Goal: Task Accomplishment & Management: Manage account settings

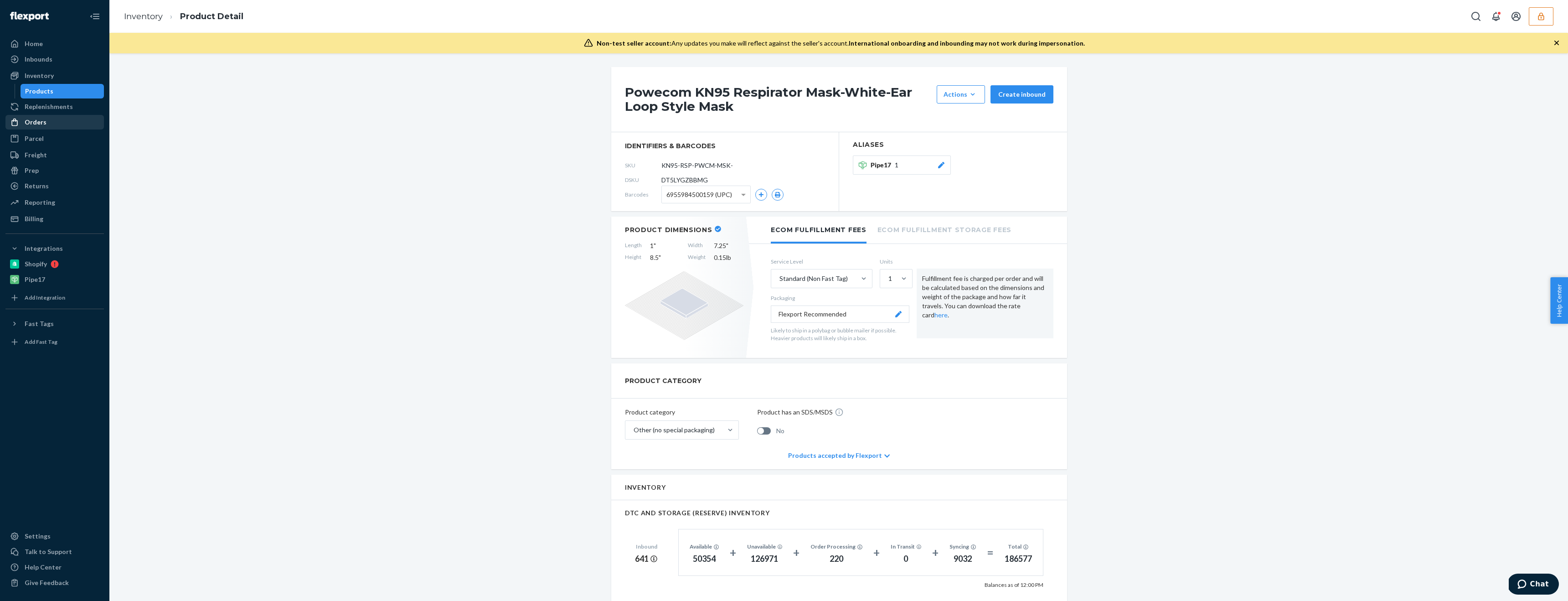
click at [67, 127] on div "Orders" at bounding box center [54, 122] width 97 height 13
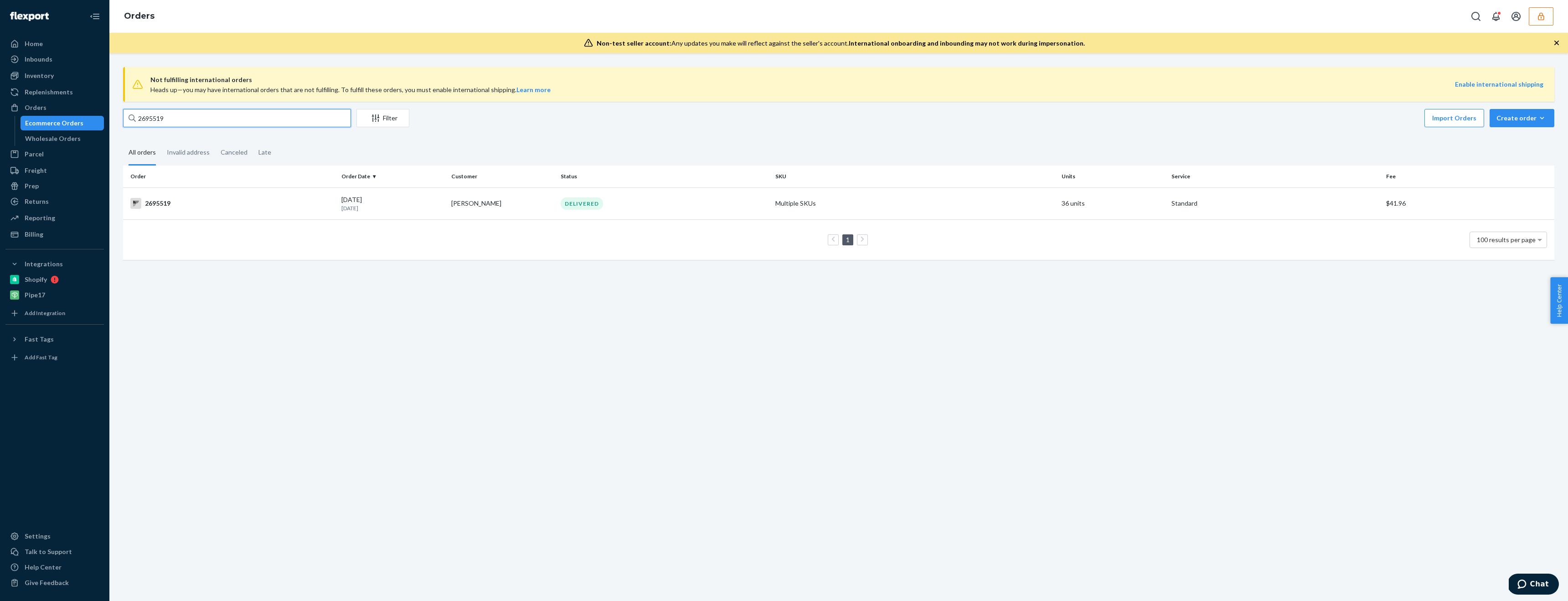
click at [245, 118] on input "2695519" at bounding box center [237, 118] width 228 height 18
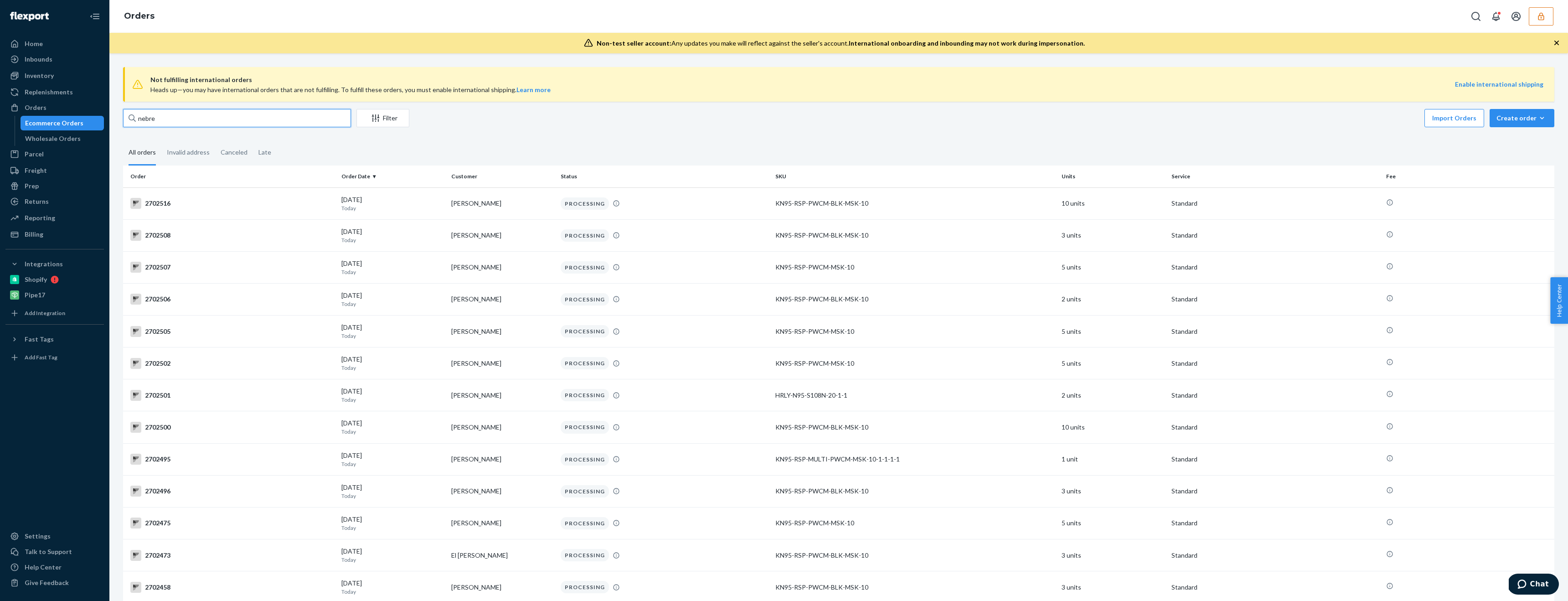
type input "nebre"
click at [1535, 20] on button "button" at bounding box center [1541, 16] width 24 height 18
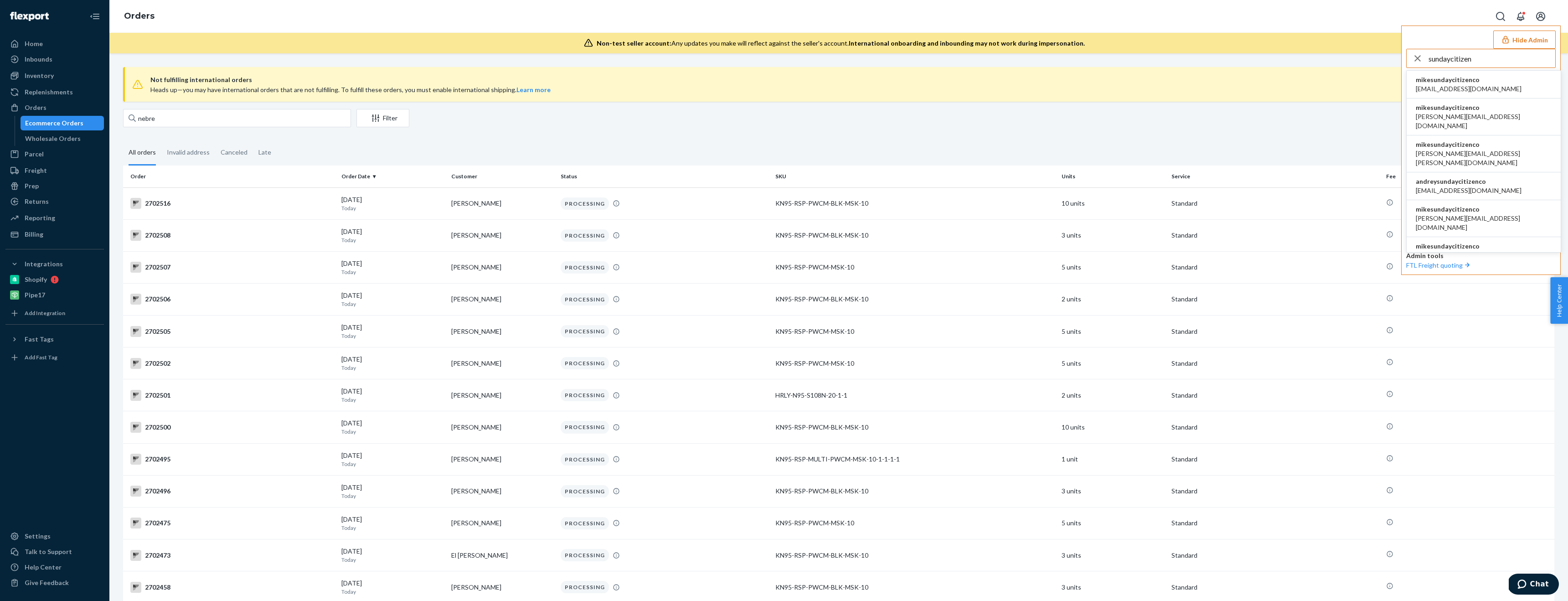
type input "sundaycitizen"
click at [1465, 85] on span "accounts@ironhorsecredit.com" at bounding box center [1469, 89] width 106 height 9
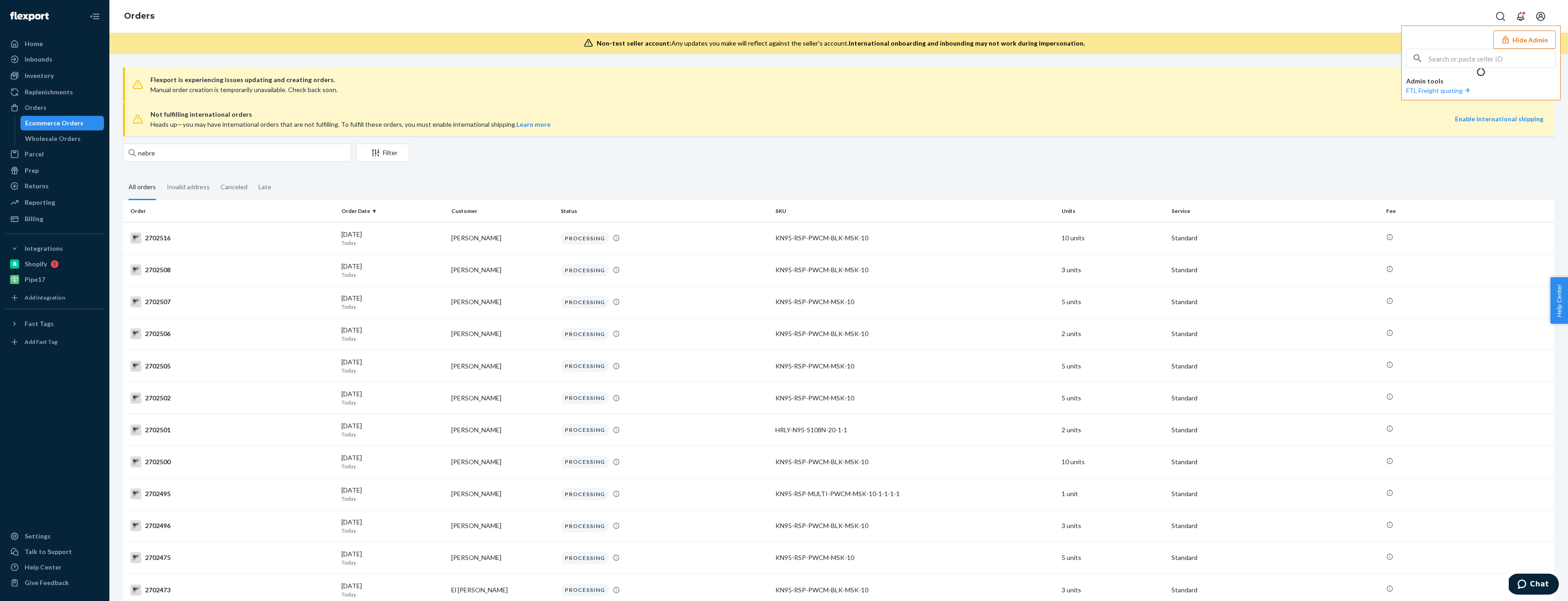
click at [1519, 43] on button "Hide Admin" at bounding box center [1524, 40] width 63 height 18
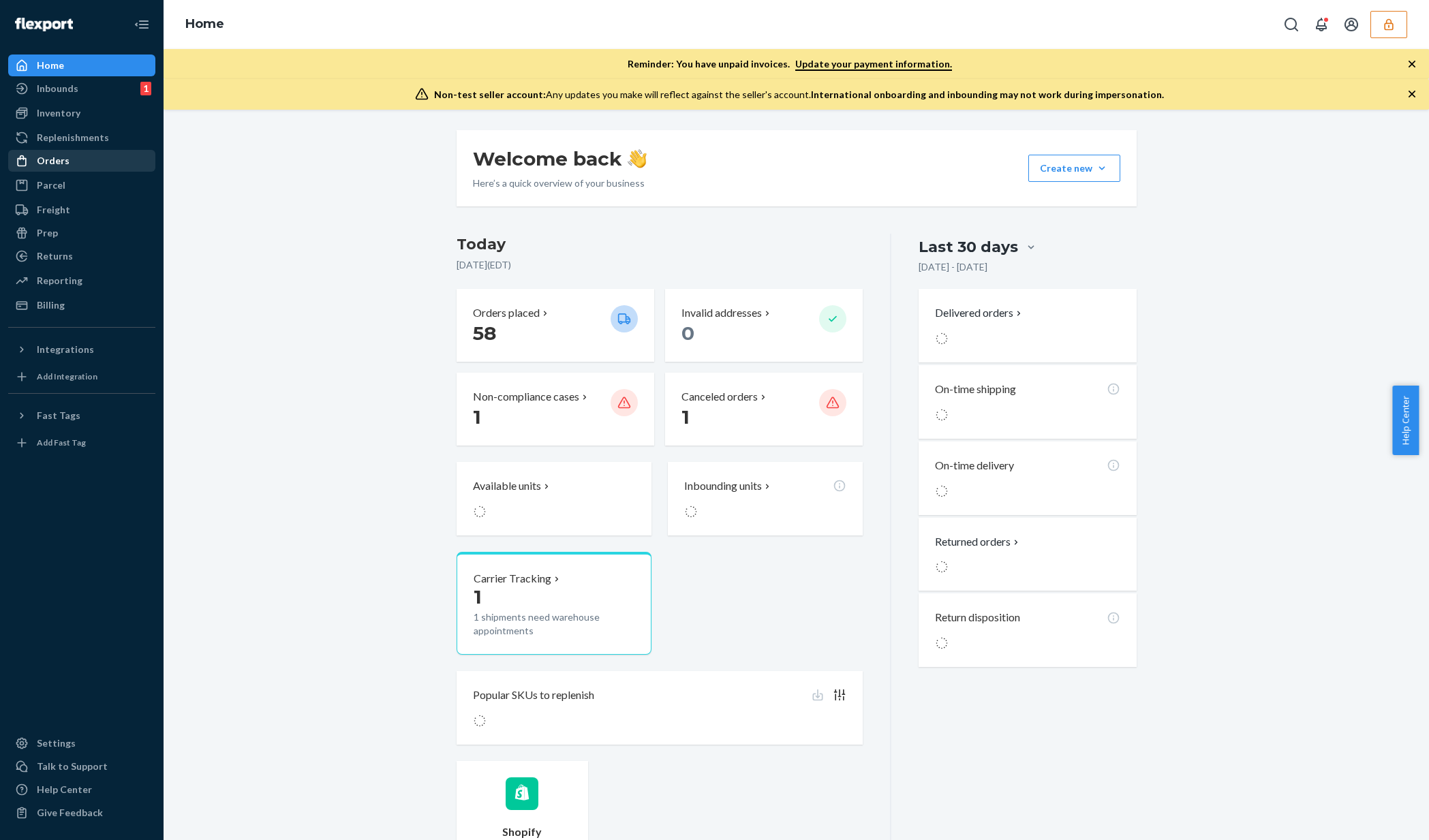
click at [96, 163] on div "Orders" at bounding box center [81, 160] width 145 height 19
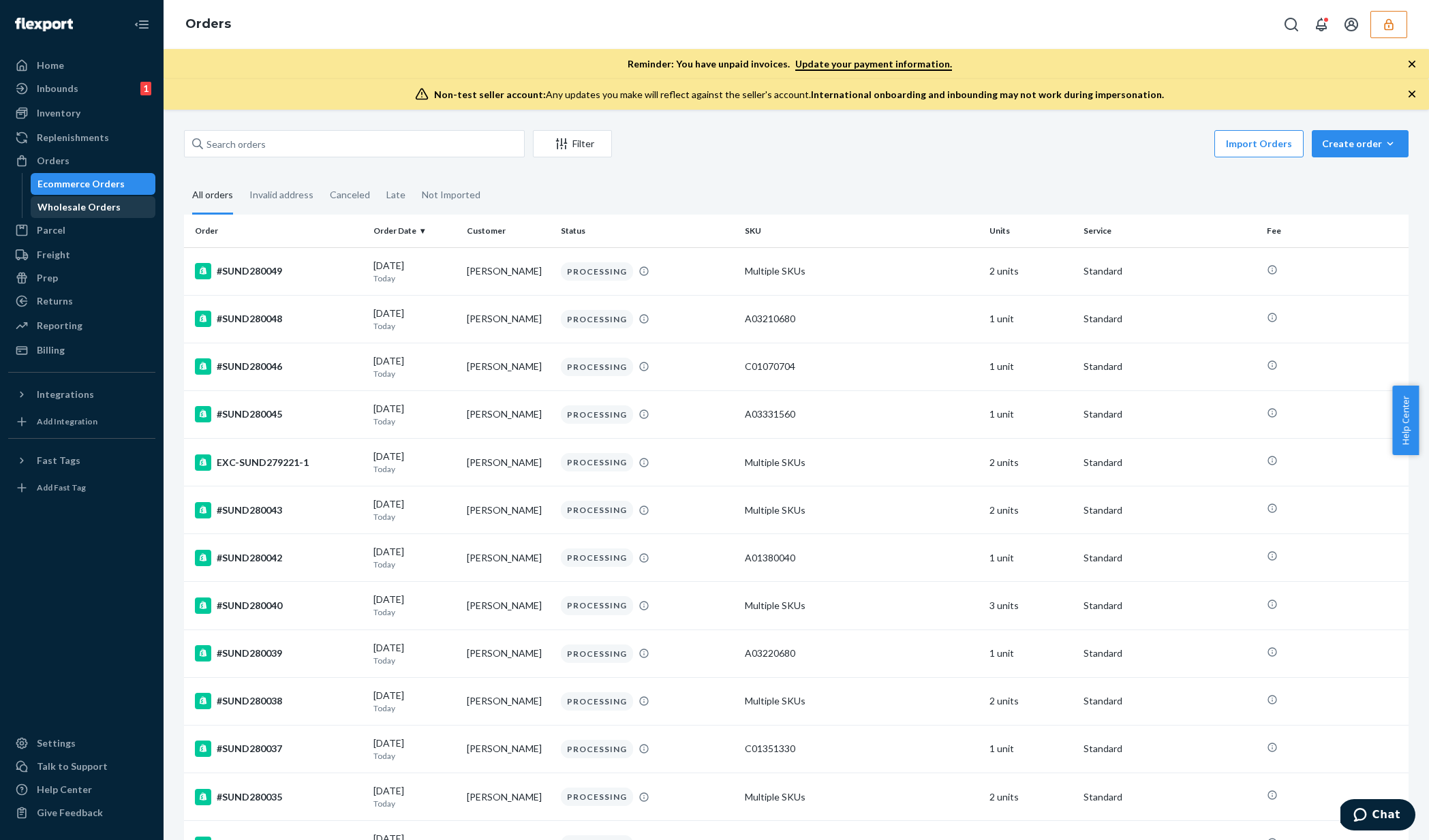
click at [96, 208] on div "Wholesale Orders" at bounding box center [78, 207] width 83 height 14
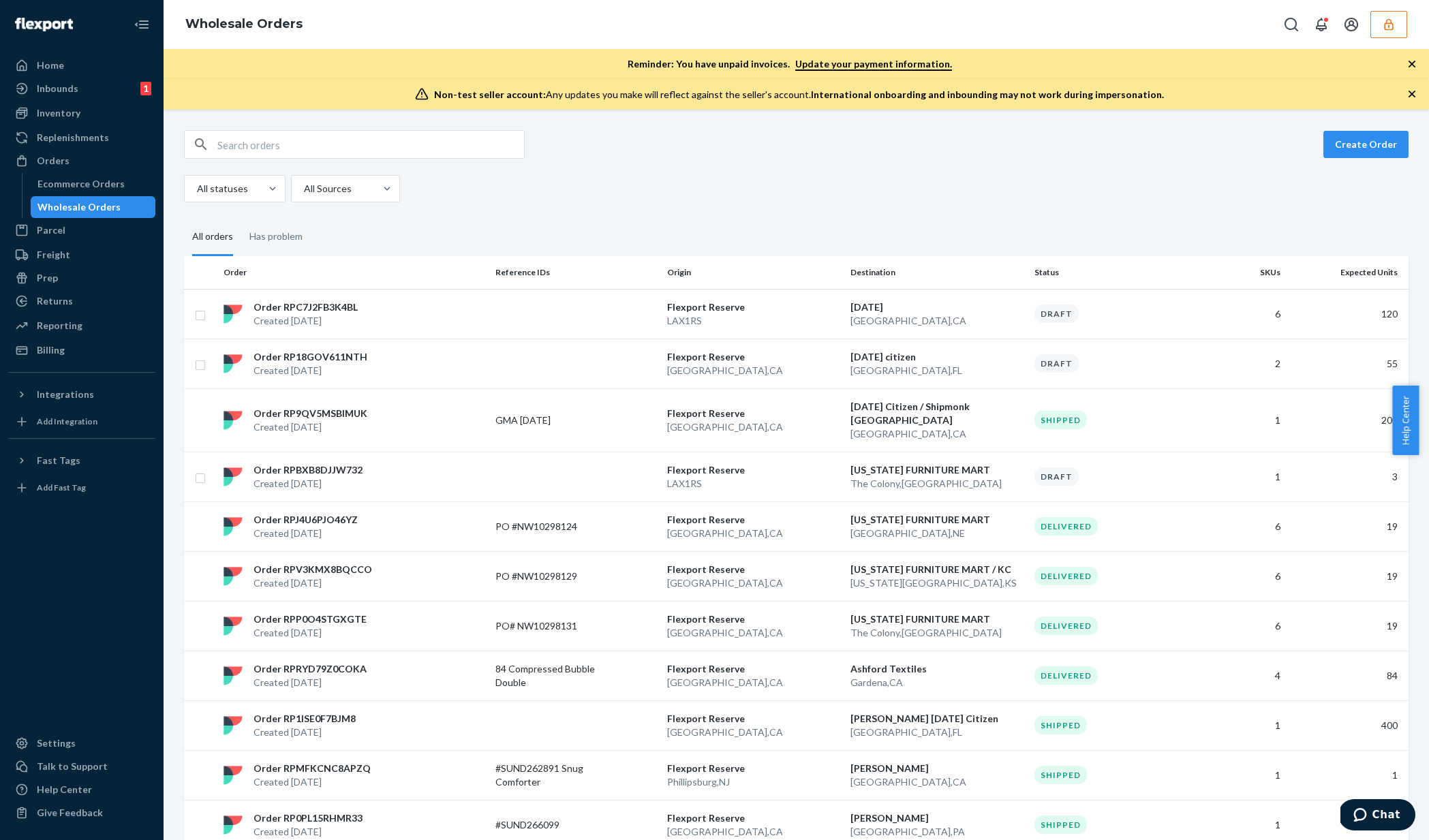
click at [307, 153] on input "text" at bounding box center [370, 145] width 307 height 27
click at [949, 220] on fieldset "All orders Has problem" at bounding box center [796, 237] width 1225 height 37
click at [940, 477] on p "The Colony , TX" at bounding box center [937, 483] width 173 height 14
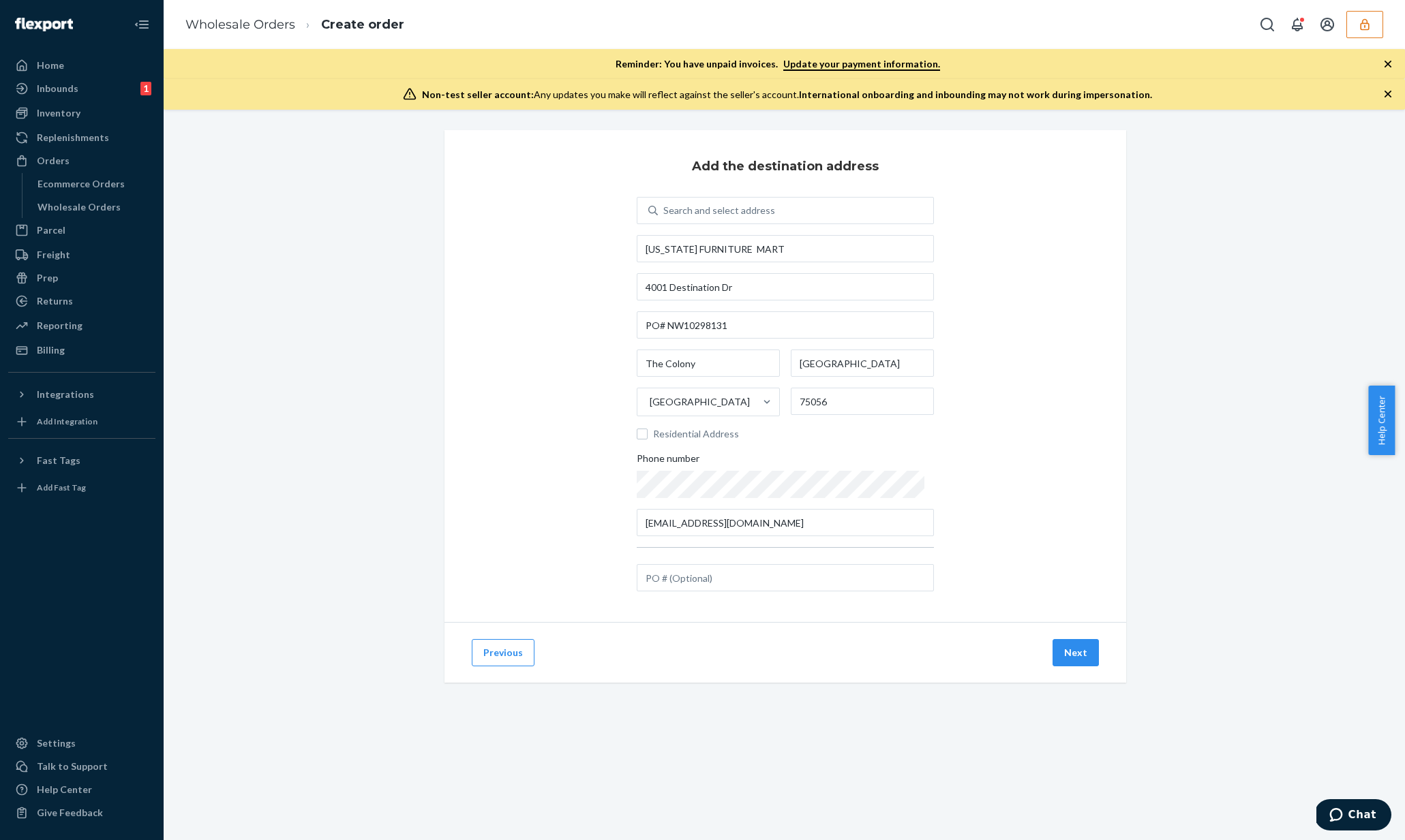
click at [1257, 409] on div "Add the destination address Search and select address NEBRASKA FURNITURE MART 4…" at bounding box center [784, 422] width 1221 height 585
click at [1070, 661] on button "Next" at bounding box center [1075, 653] width 46 height 27
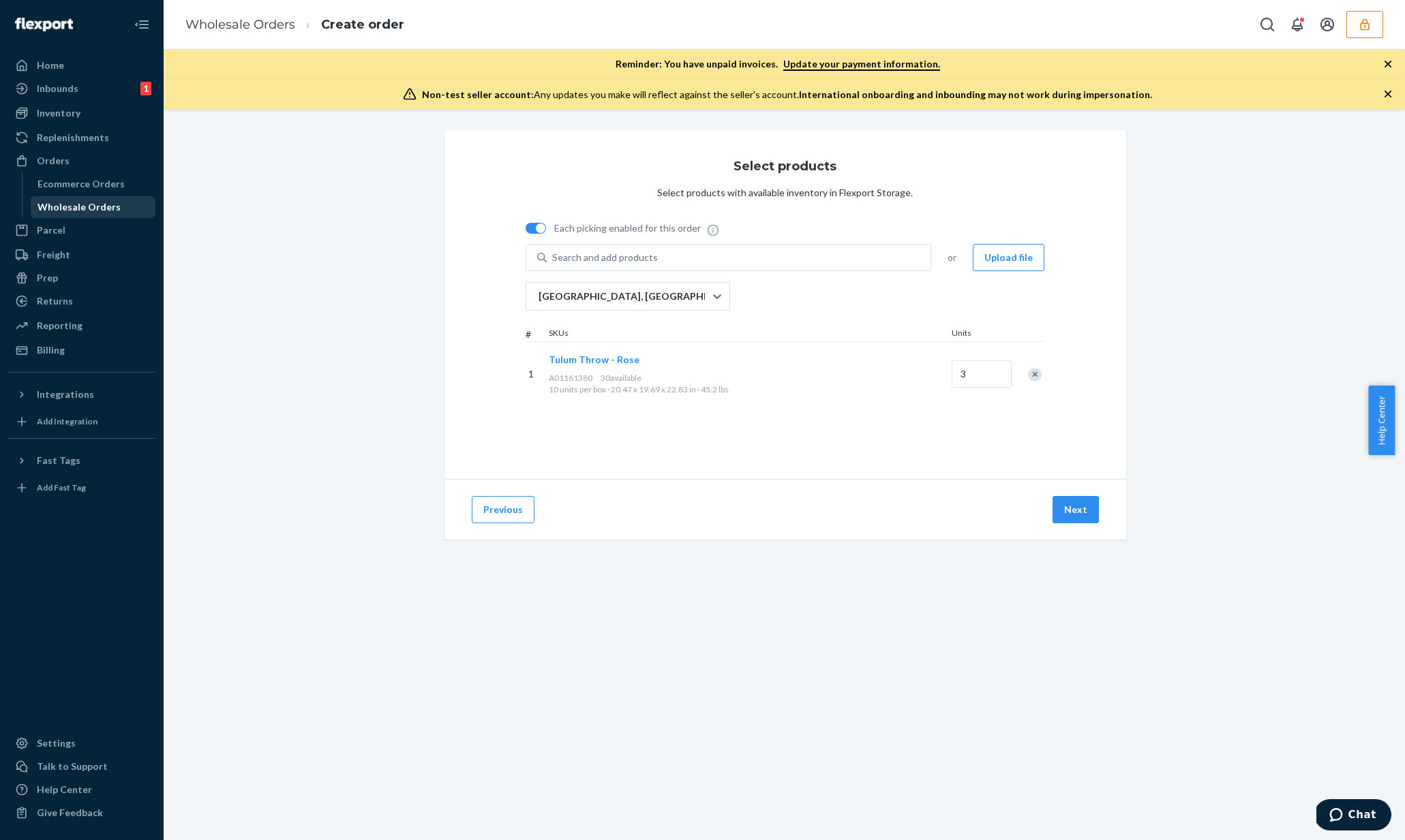
click at [56, 205] on div "Wholesale Orders" at bounding box center [78, 207] width 83 height 14
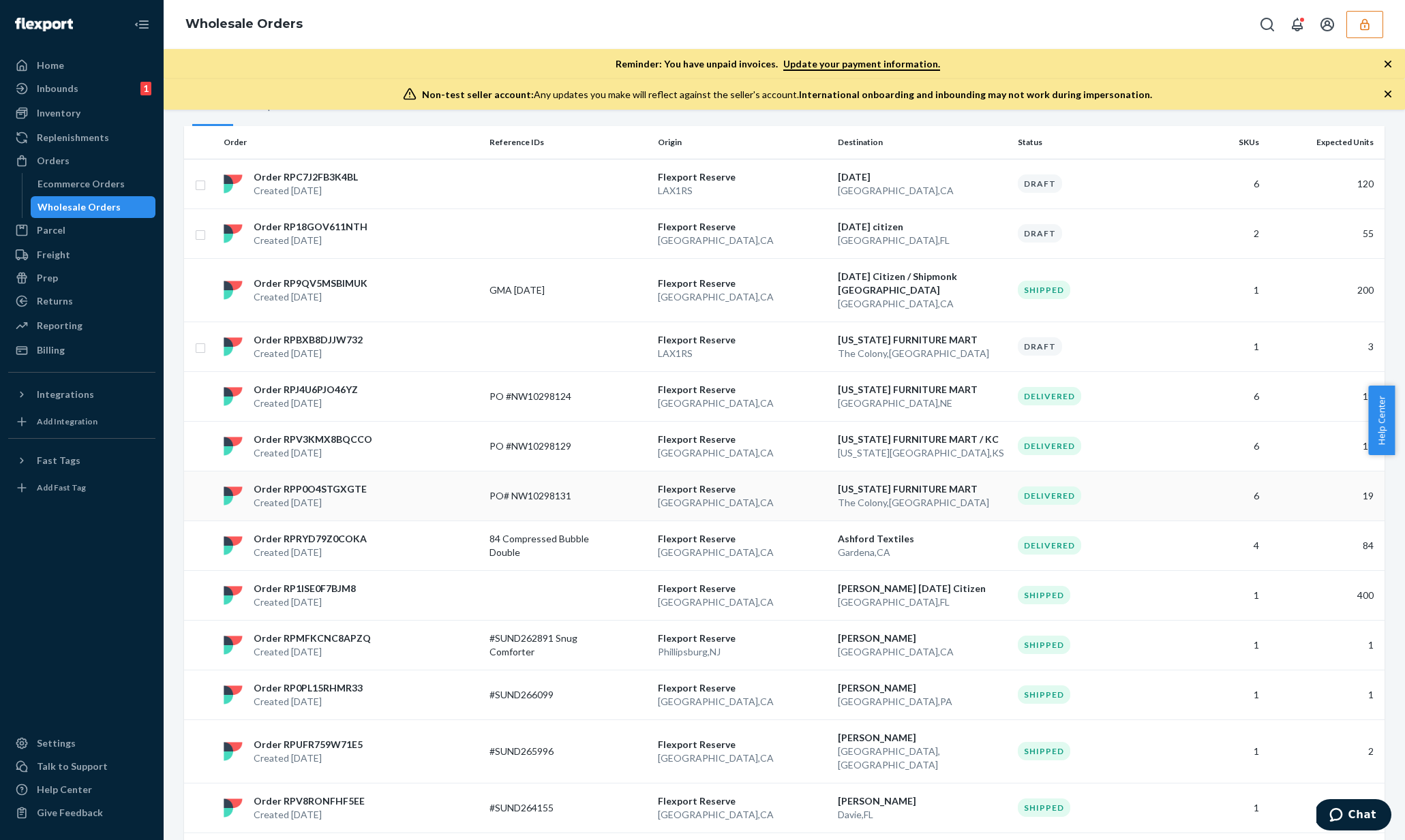
scroll to position [135, 0]
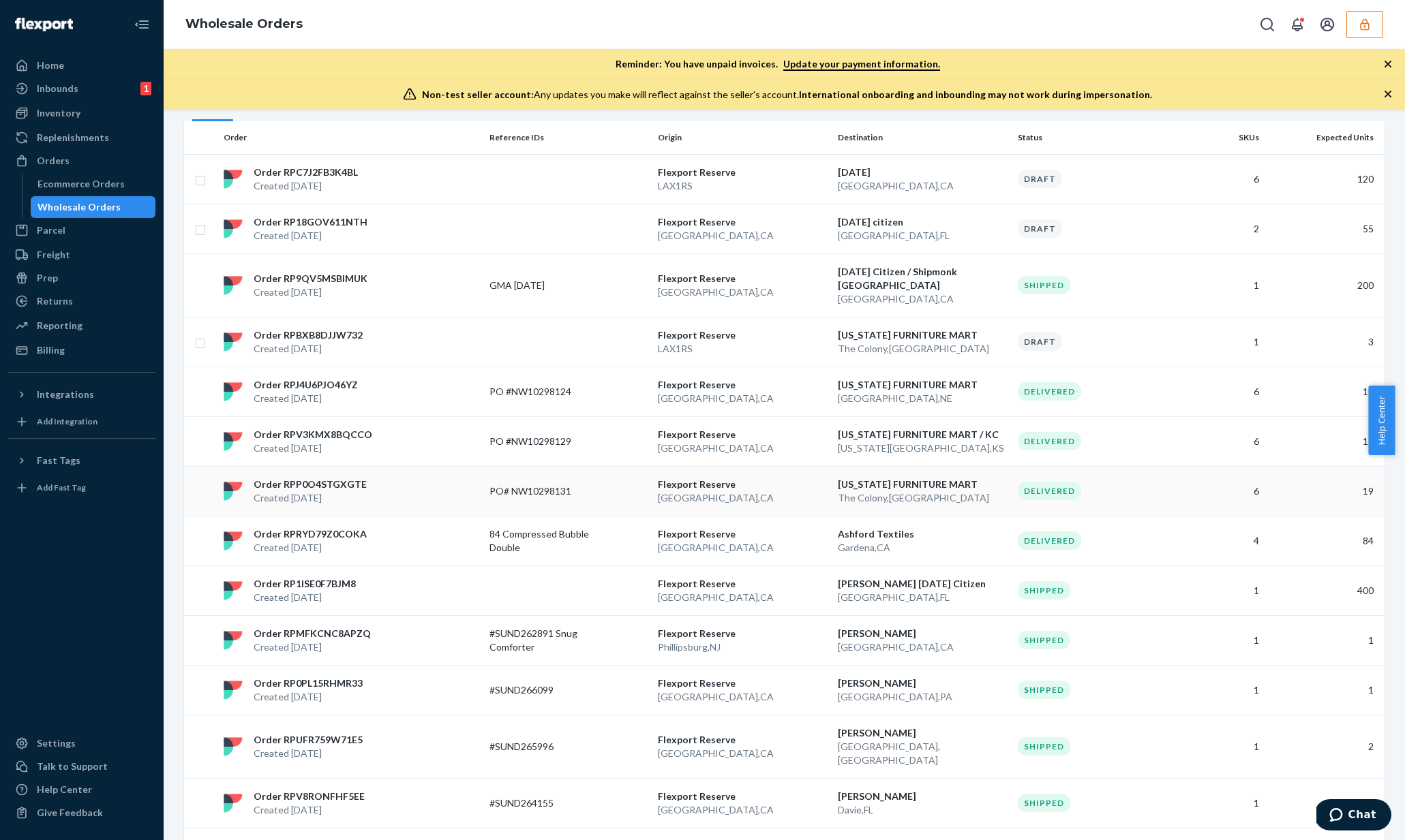
click at [950, 478] on p "NEBRASKA FURNITURE MART" at bounding box center [922, 484] width 169 height 14
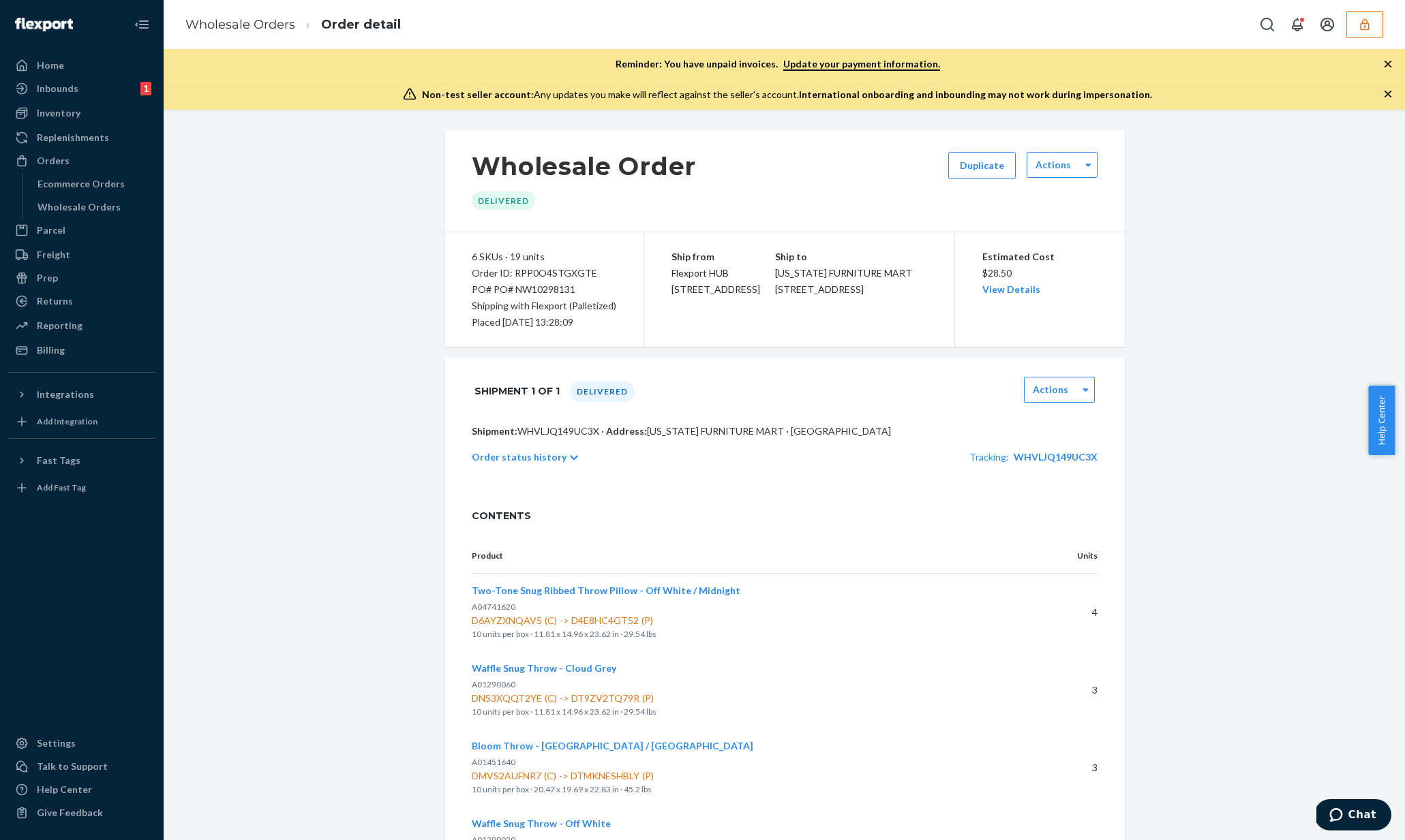
click at [534, 460] on p "Order status history" at bounding box center [519, 457] width 95 height 14
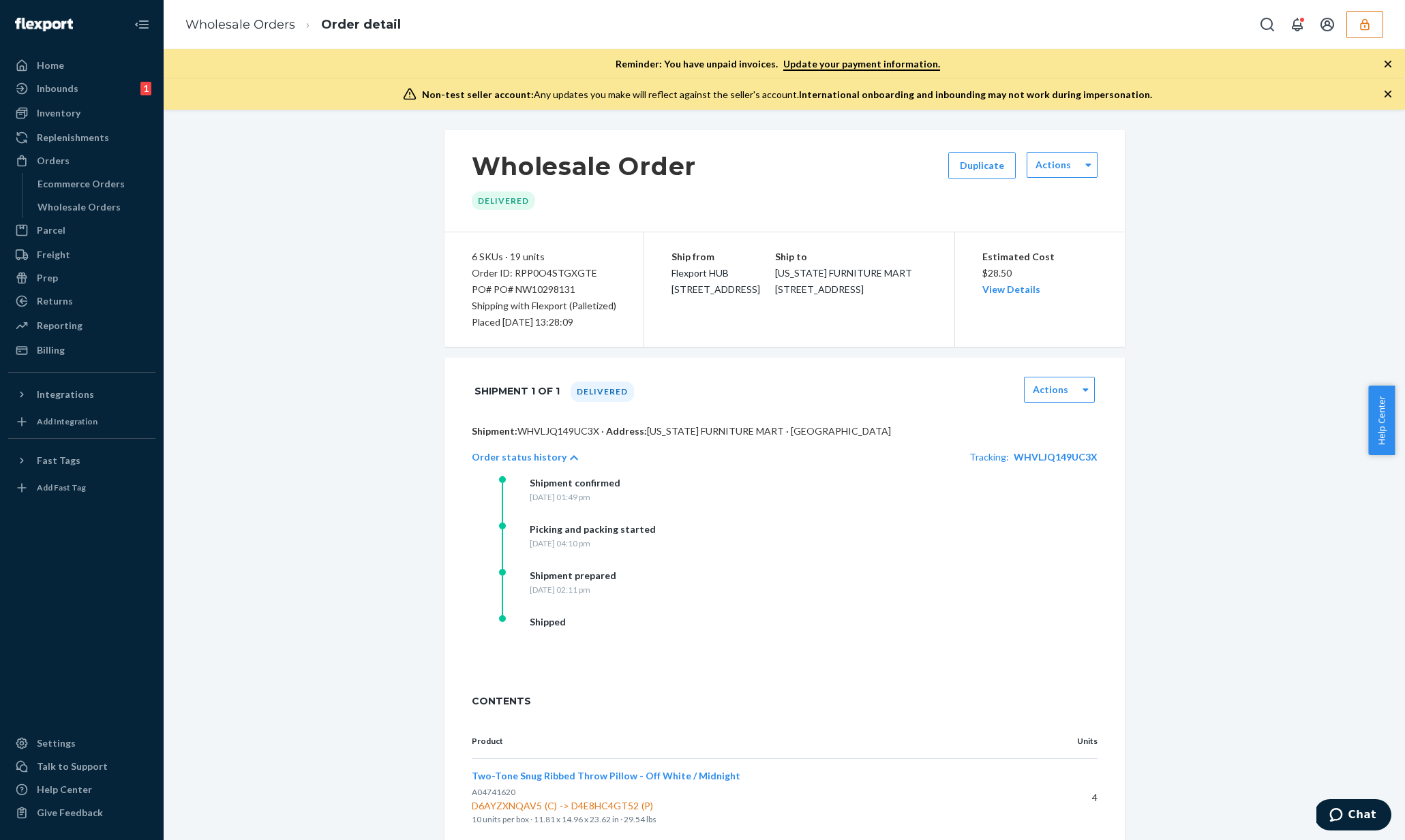
click at [501, 460] on p "Order status history" at bounding box center [519, 457] width 95 height 14
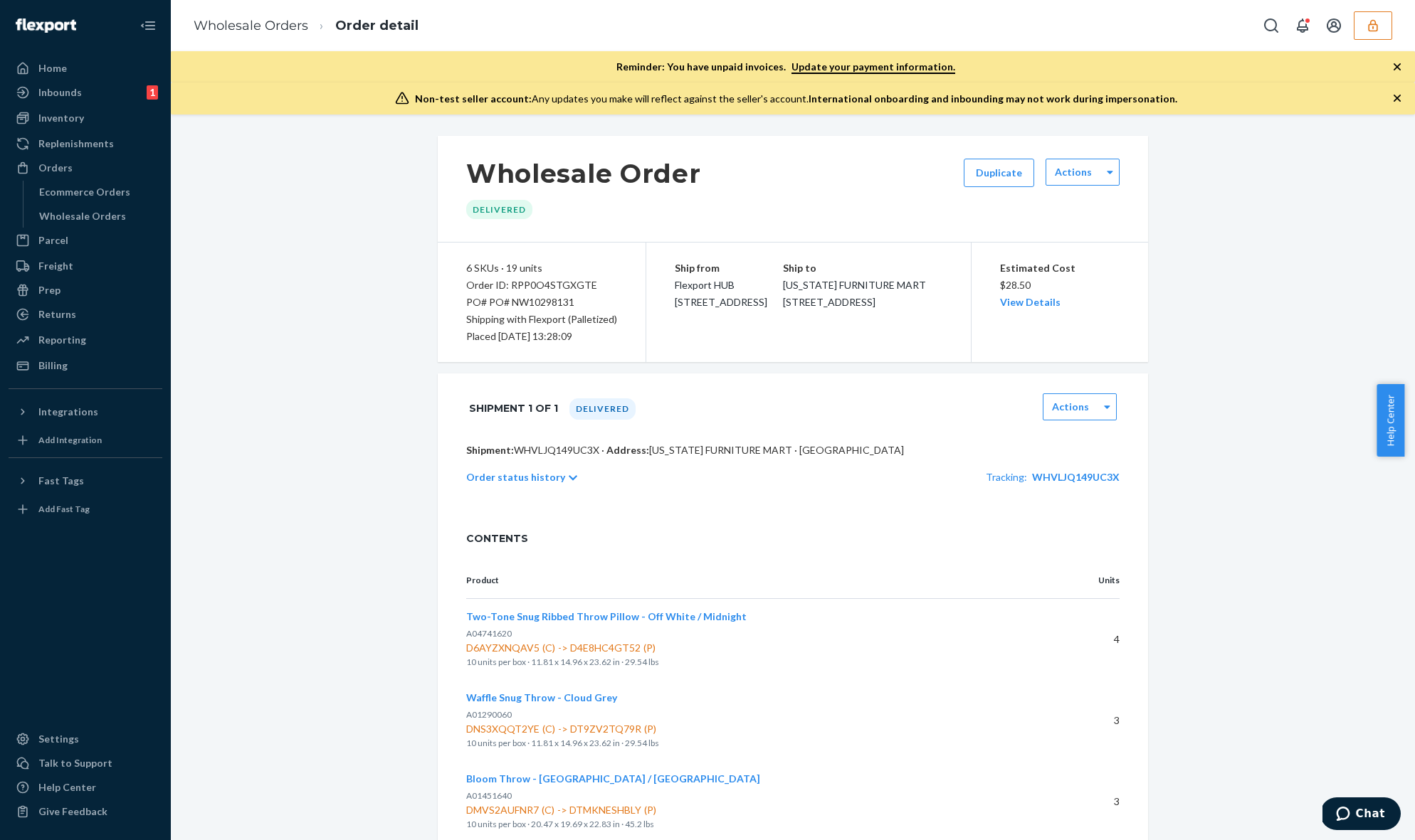
drag, startPoint x: 787, startPoint y: 287, endPoint x: 904, endPoint y: 338, distance: 127.6
click at [904, 338] on div "Ship from Flexport HUB 2615 E 3rd Street San Bernardino, CA 92408 Ship to NEBRA…" at bounding box center [808, 302] width 324 height 120
click at [904, 311] on div "Ship to NEBRASKA FURNITURE MART 4001 Destination Dr PO# NW10298131 The Colony, …" at bounding box center [862, 285] width 159 height 51
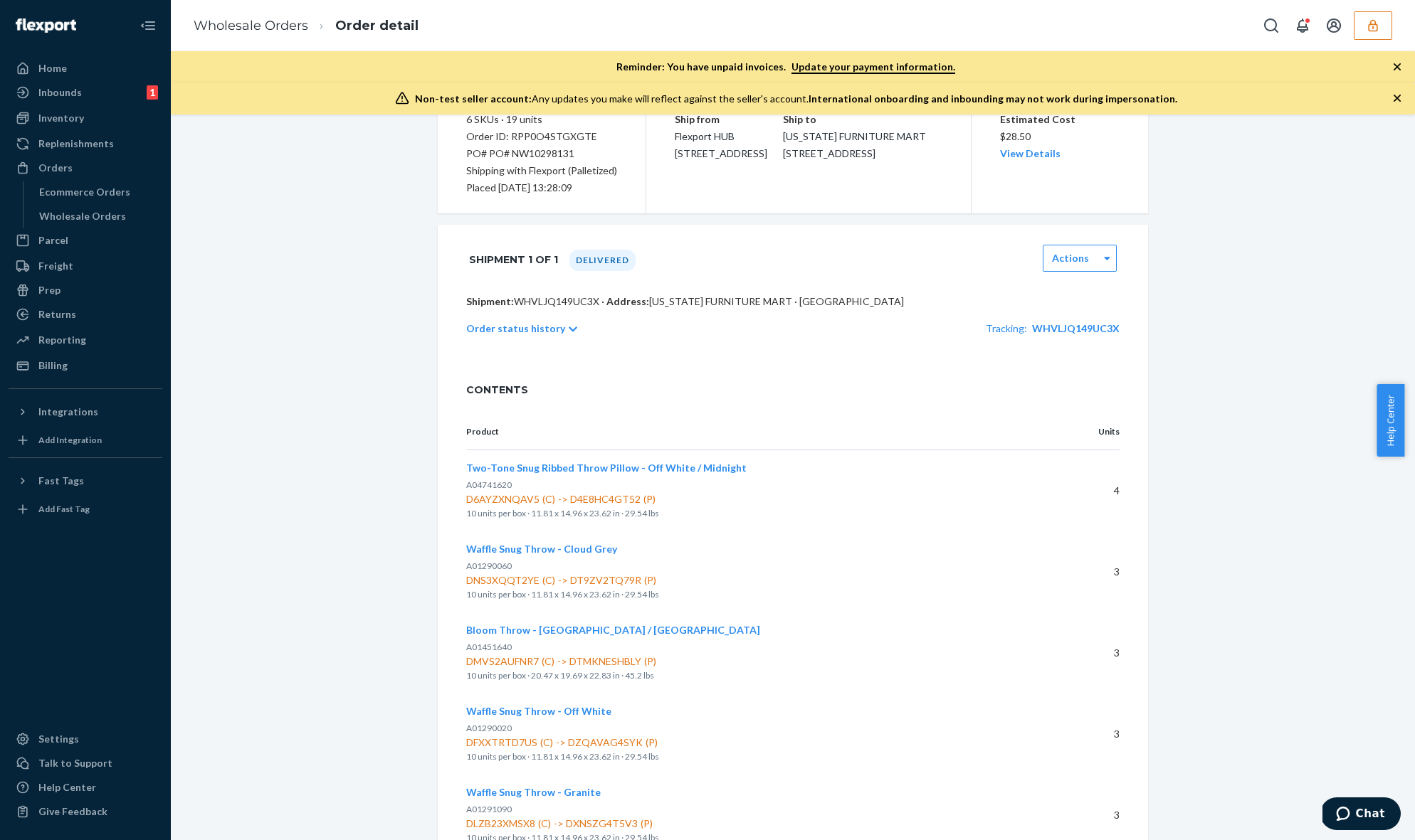
click at [546, 334] on p "Order status history" at bounding box center [515, 328] width 99 height 14
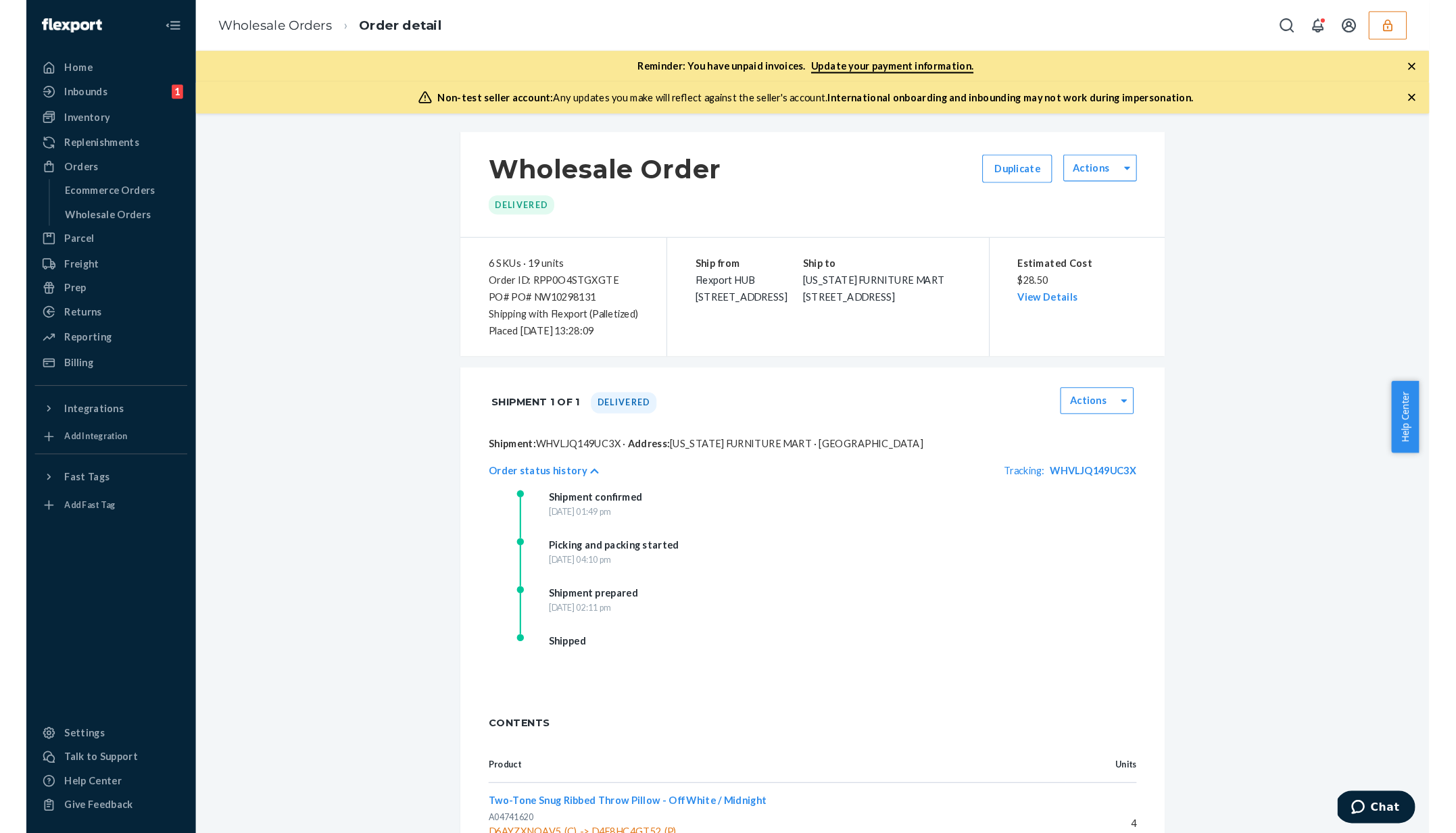
scroll to position [0, 0]
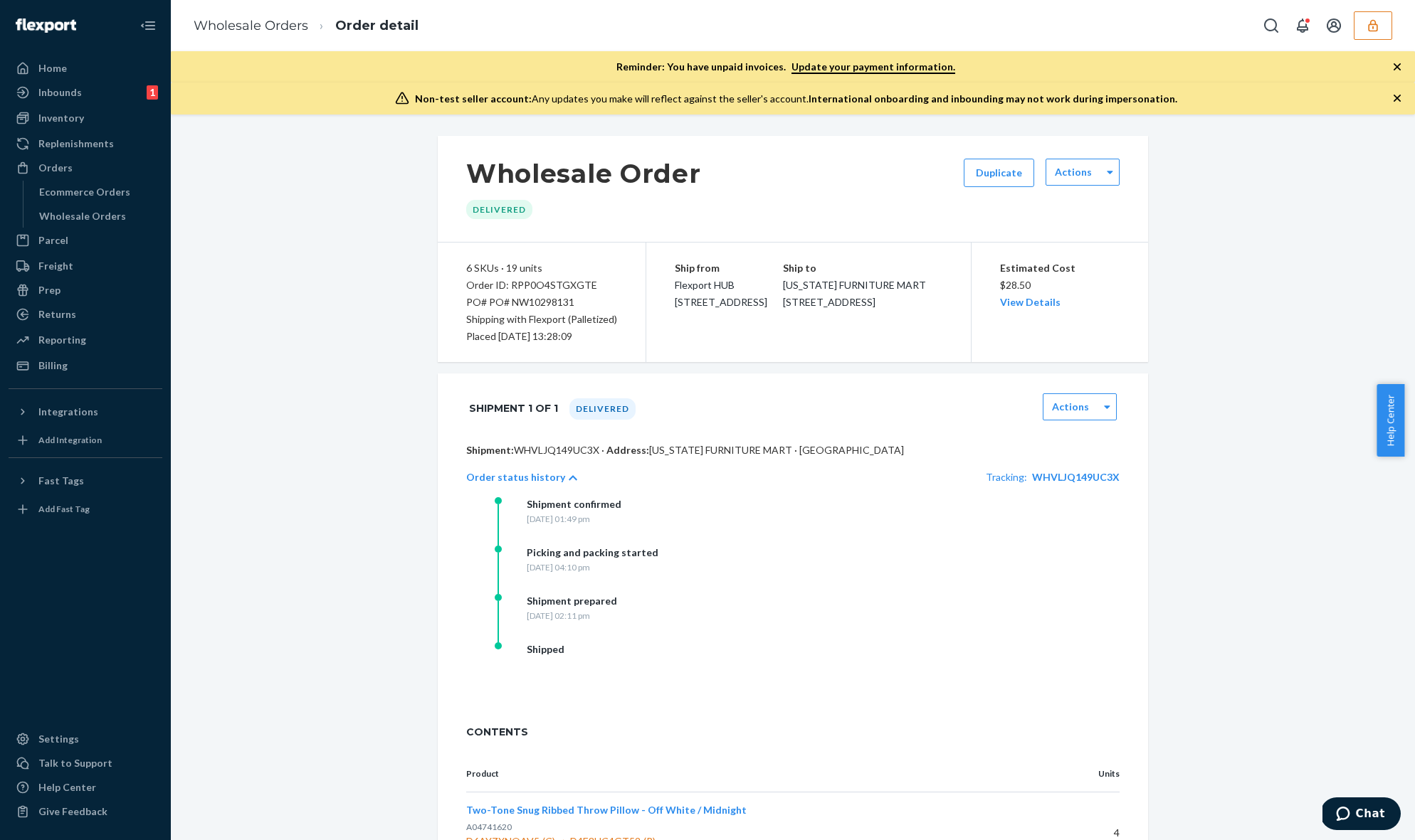
click at [1033, 309] on div "Estimated Cost $28.50 View Details" at bounding box center [1060, 285] width 121 height 51
click at [1034, 305] on link "View Details" at bounding box center [1030, 302] width 61 height 12
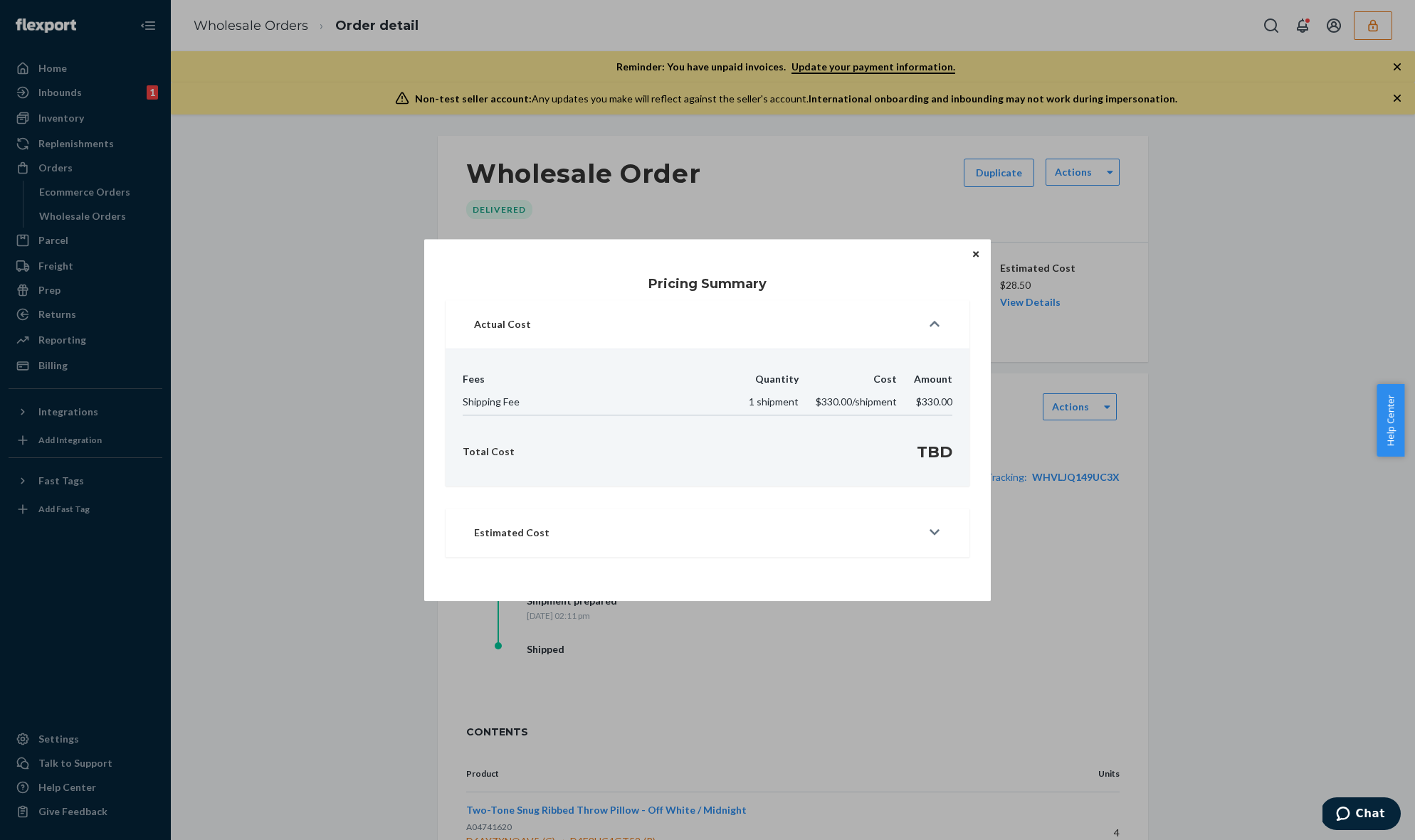
click at [978, 258] on button "Close" at bounding box center [975, 254] width 14 height 15
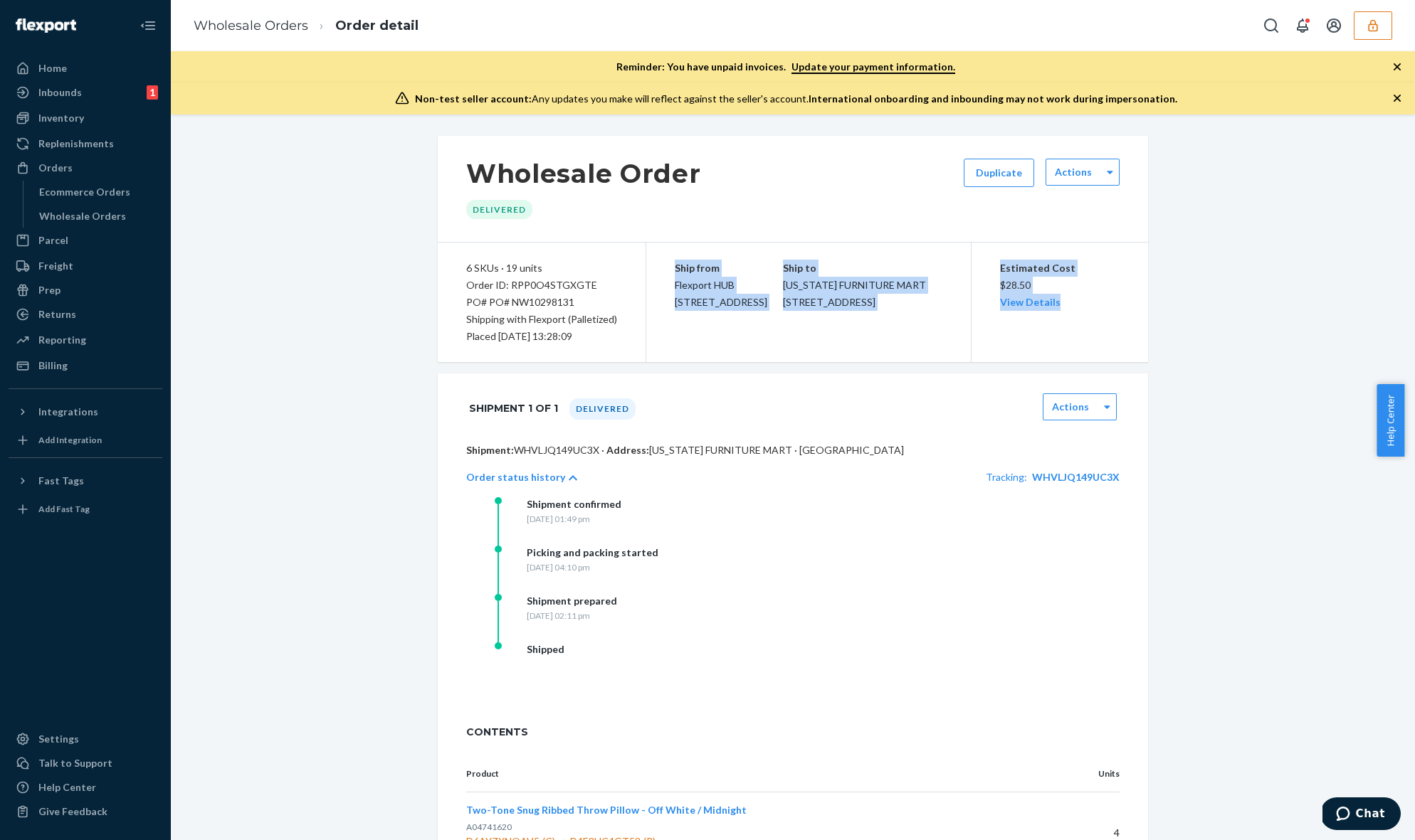
drag, startPoint x: 644, startPoint y: 262, endPoint x: 1084, endPoint y: 303, distance: 441.9
click at [1084, 303] on div "6 SKUs · 19 units Order ID: RPP0O4STGXGTE PO# PO# NW10298131 Shipping with Flex…" at bounding box center [793, 302] width 710 height 120
click at [1084, 303] on div "Estimated Cost $28.50 View Details" at bounding box center [1060, 285] width 121 height 51
